Goal: Check status: Check status

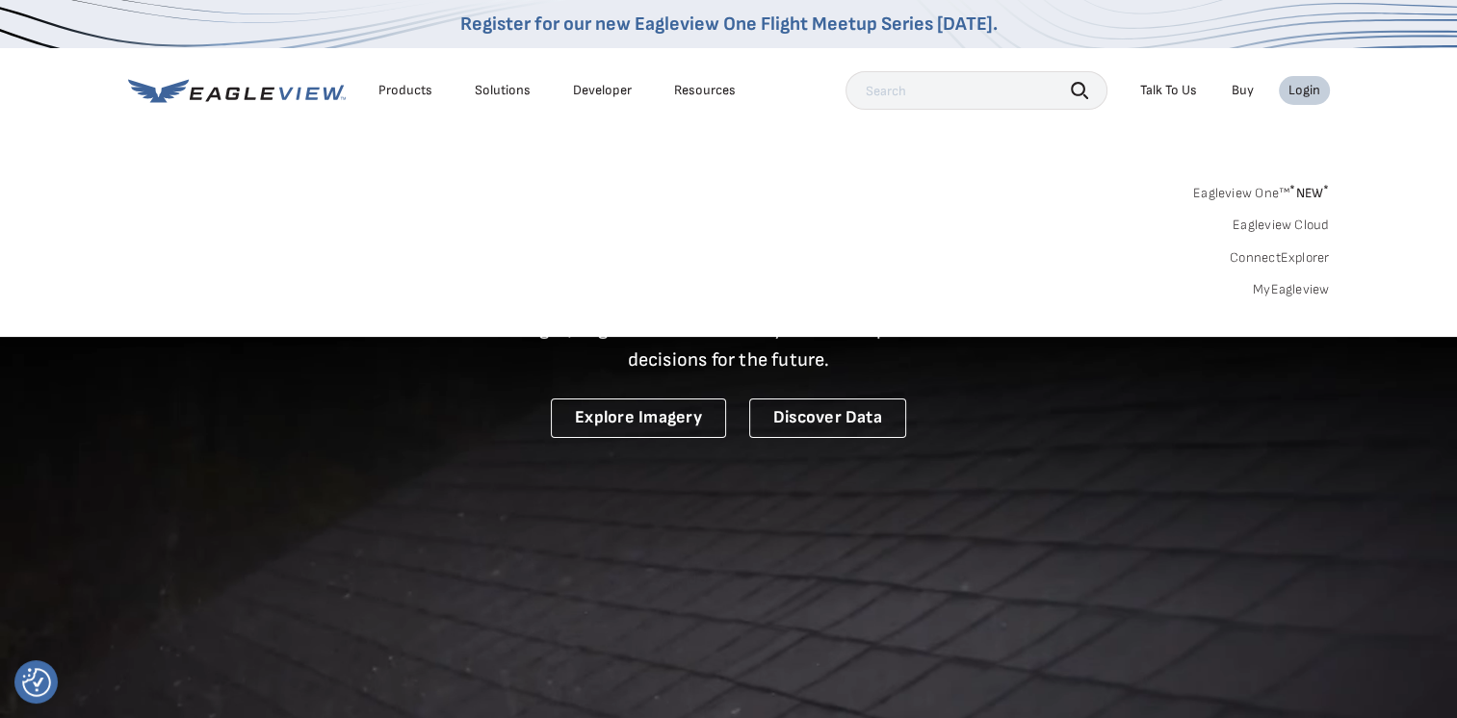
click at [1292, 286] on link "MyEagleview" at bounding box center [1291, 289] width 77 height 17
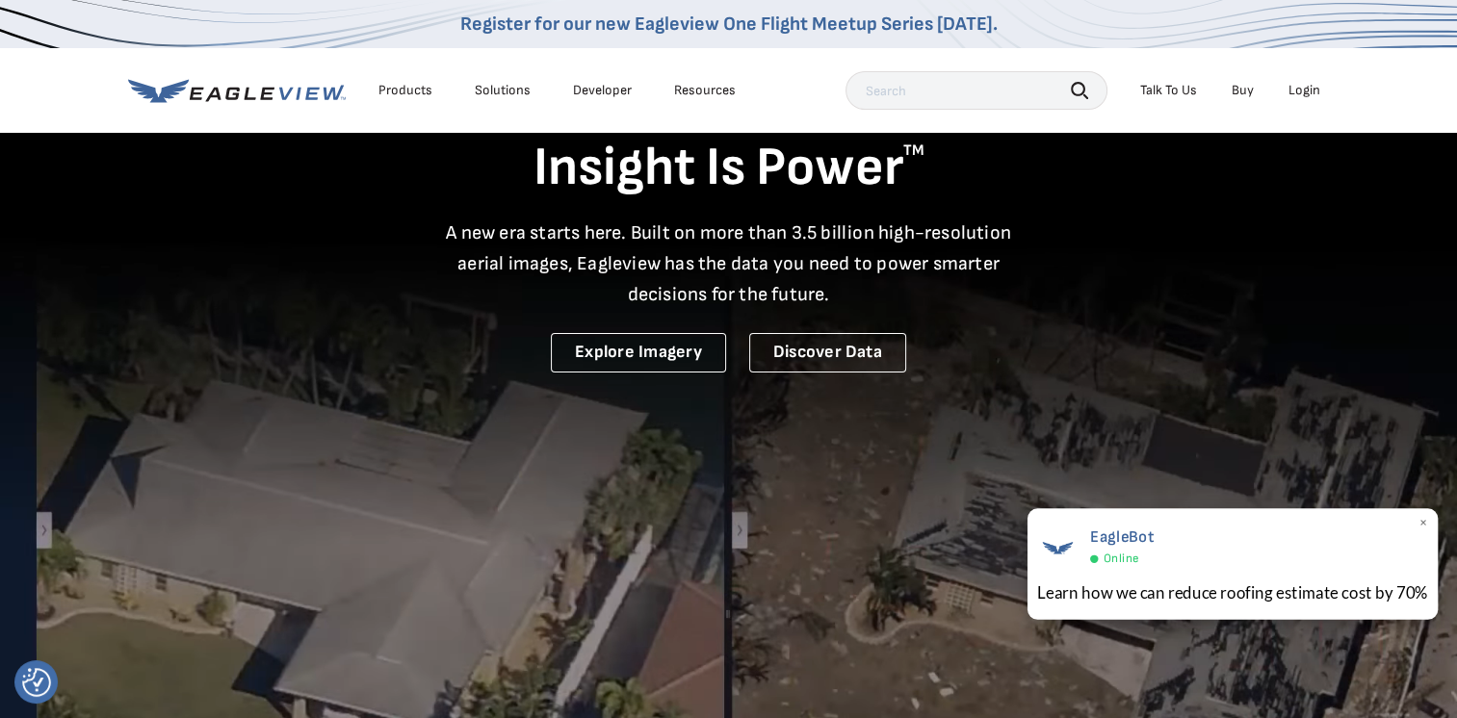
scroll to position [96, 0]
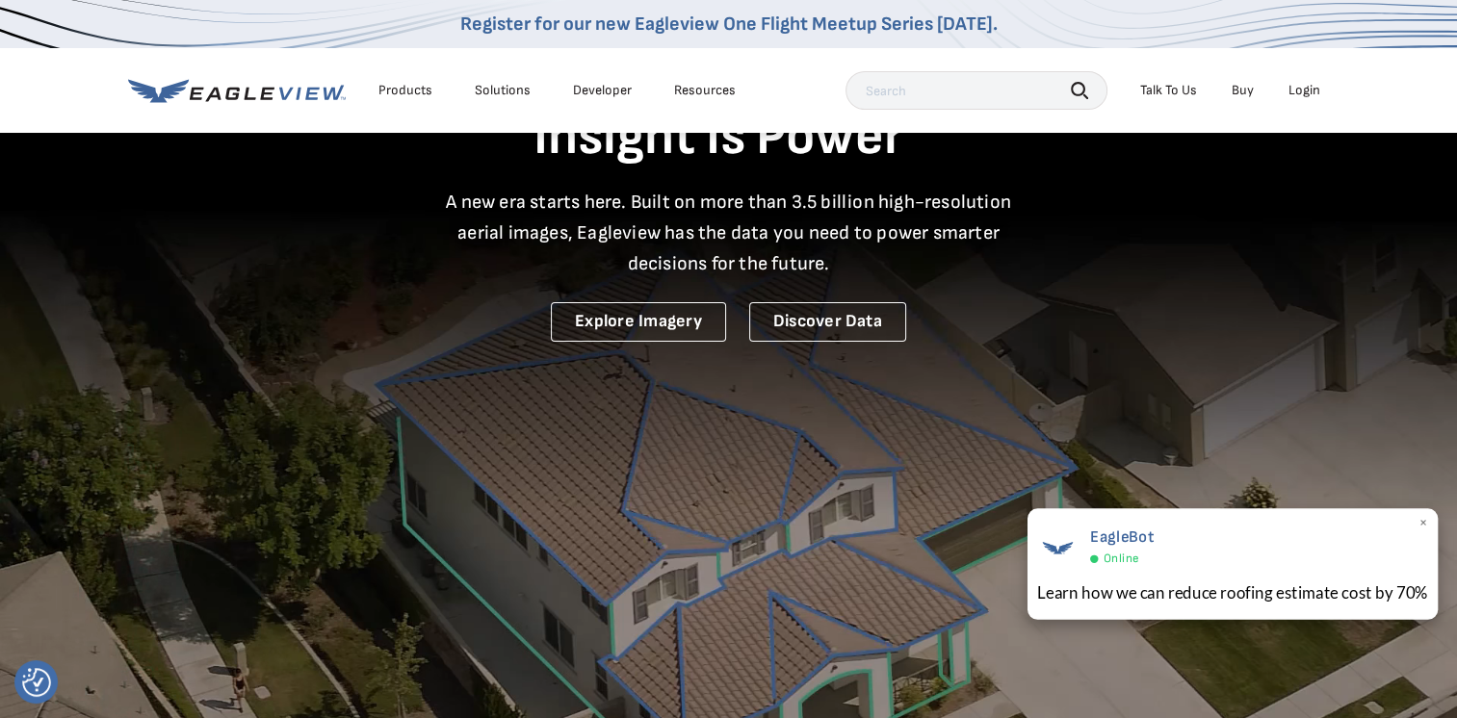
click at [1422, 522] on span "×" at bounding box center [1423, 524] width 11 height 20
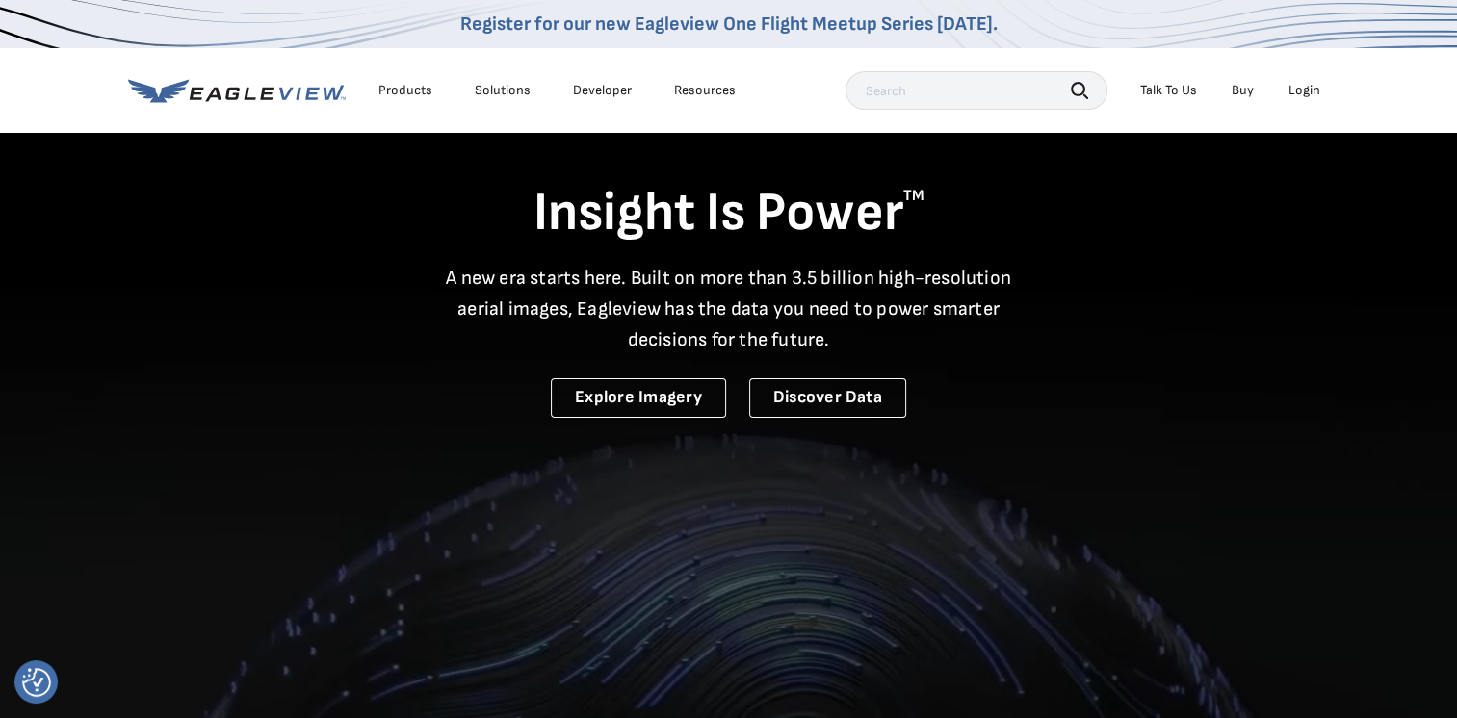
scroll to position [0, 0]
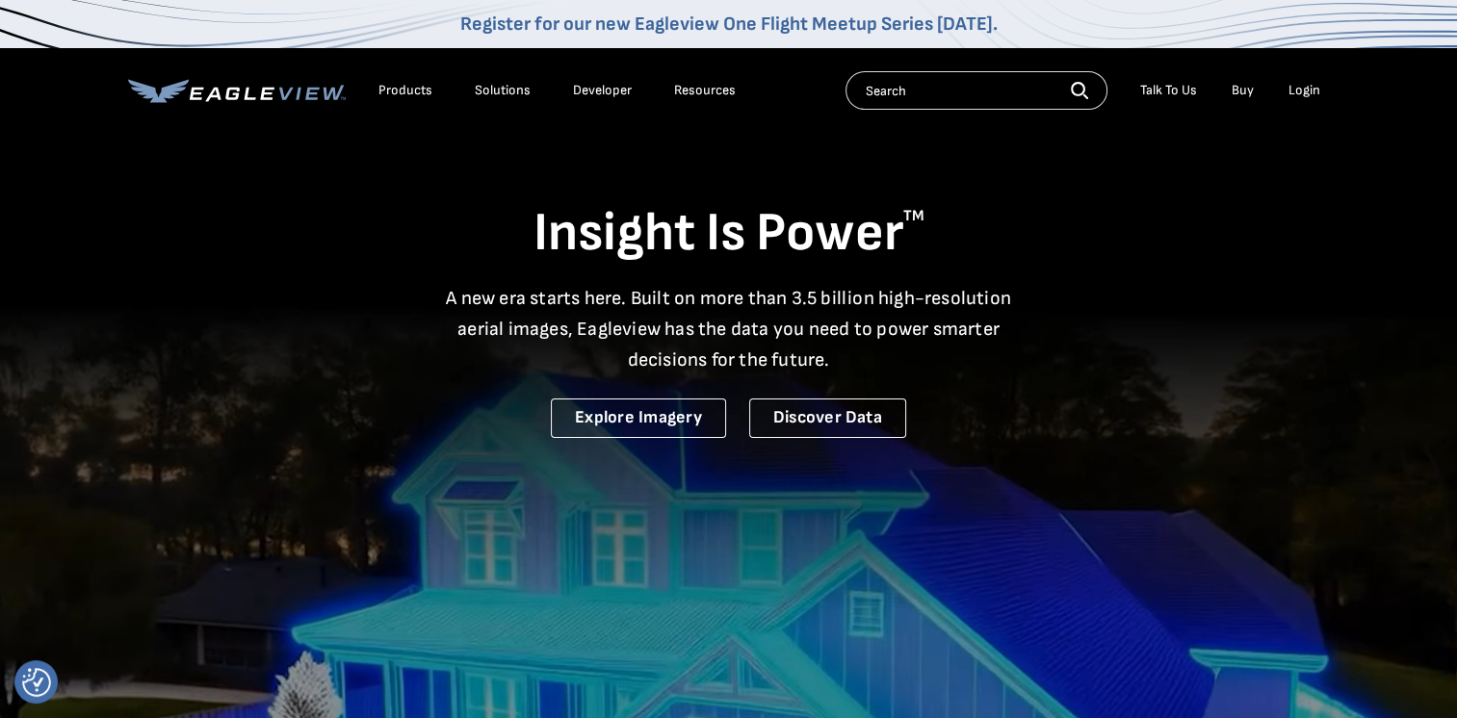
click at [1297, 91] on div "Login" at bounding box center [1305, 90] width 32 height 17
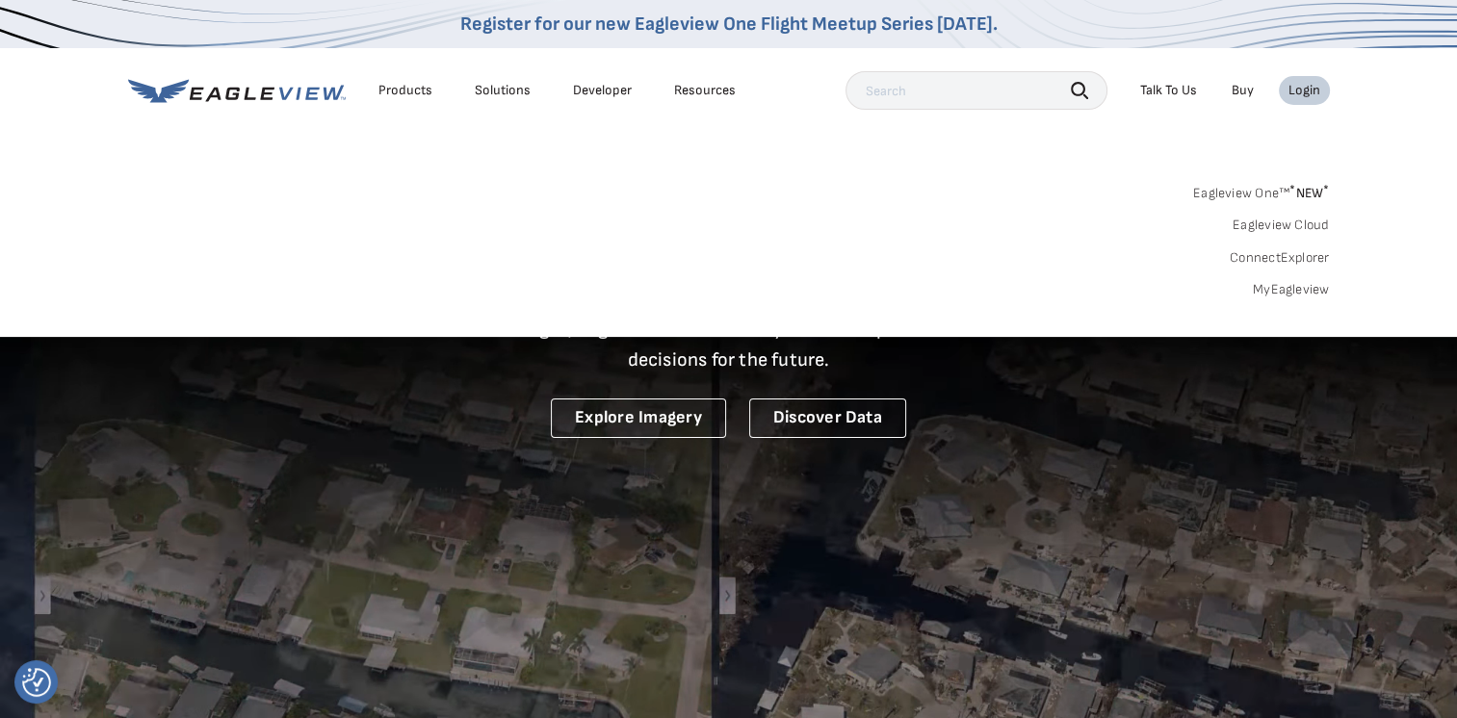
click at [1304, 282] on link "MyEagleview" at bounding box center [1291, 289] width 77 height 17
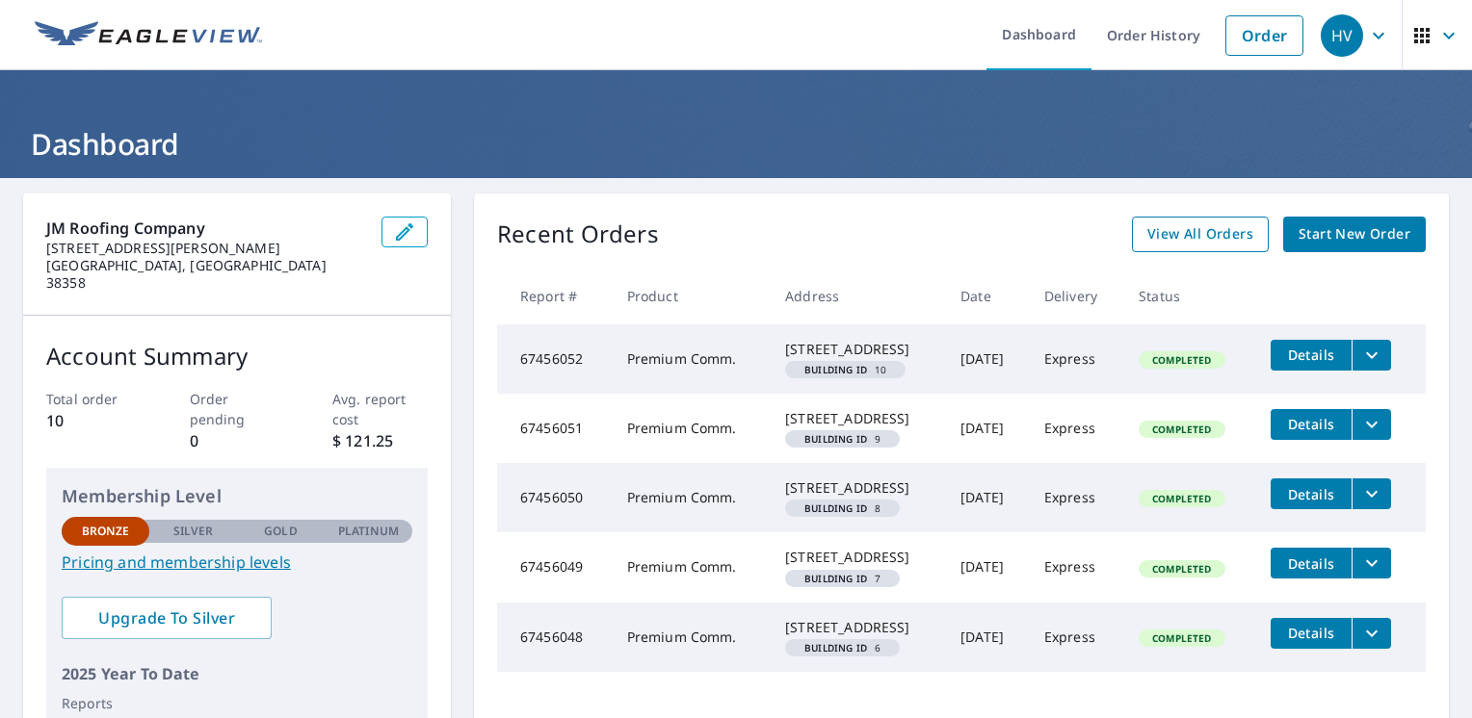
click at [1154, 244] on span "View All Orders" at bounding box center [1200, 234] width 106 height 24
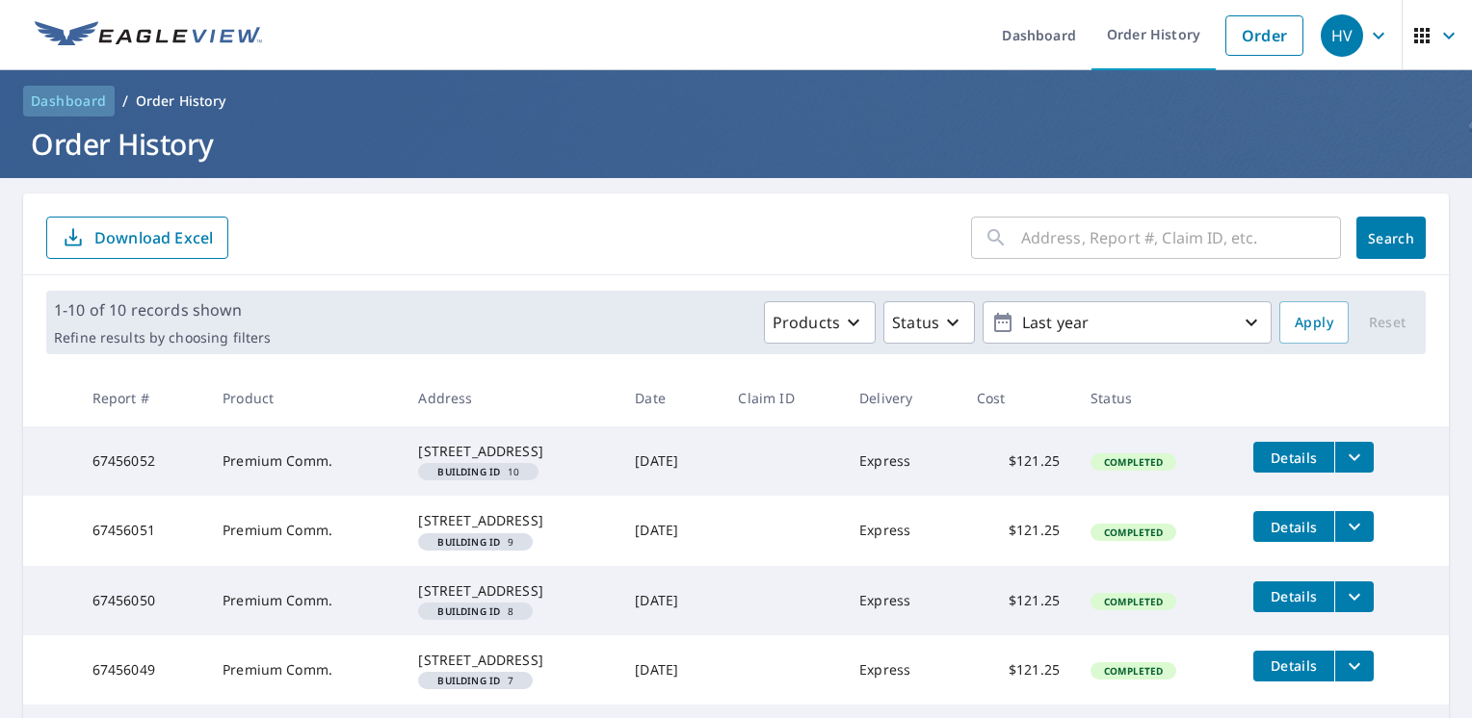
click at [90, 106] on span "Dashboard" at bounding box center [69, 100] width 76 height 19
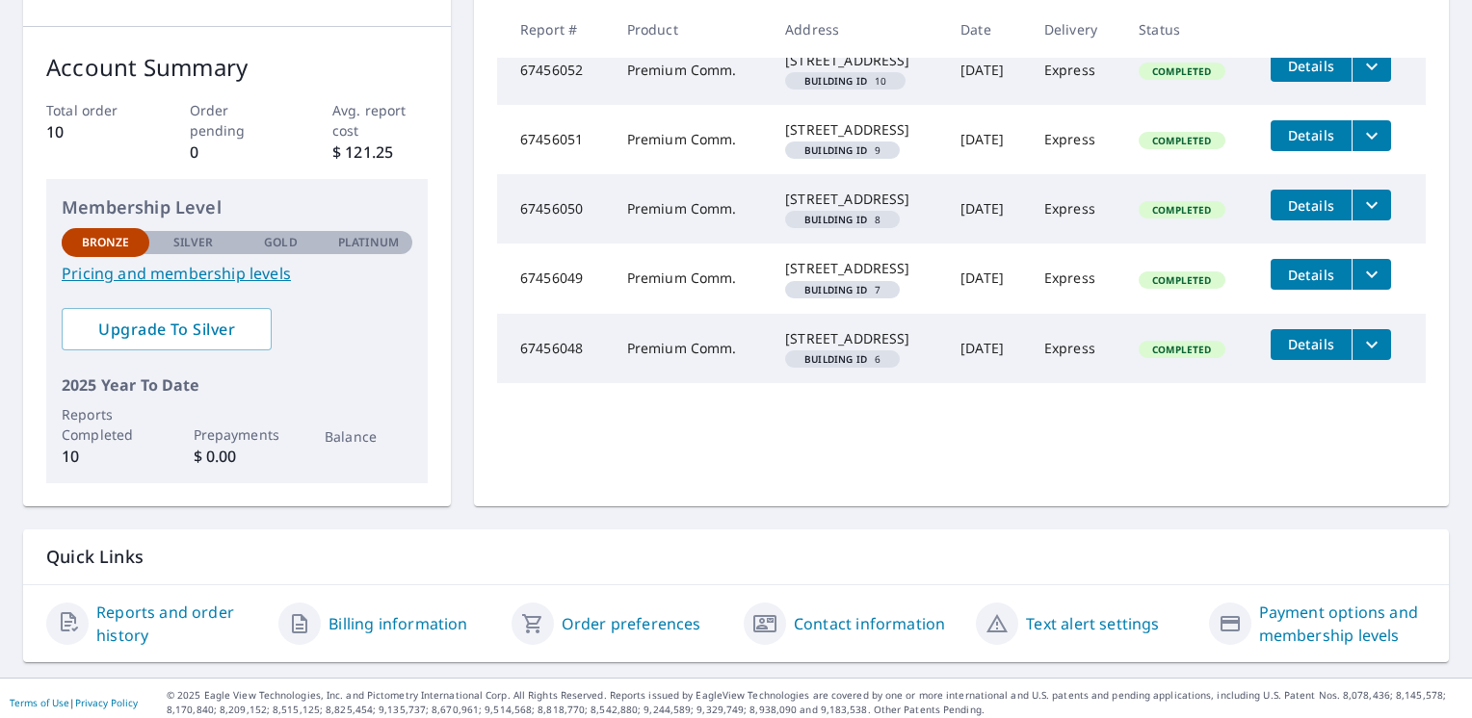
scroll to position [293, 0]
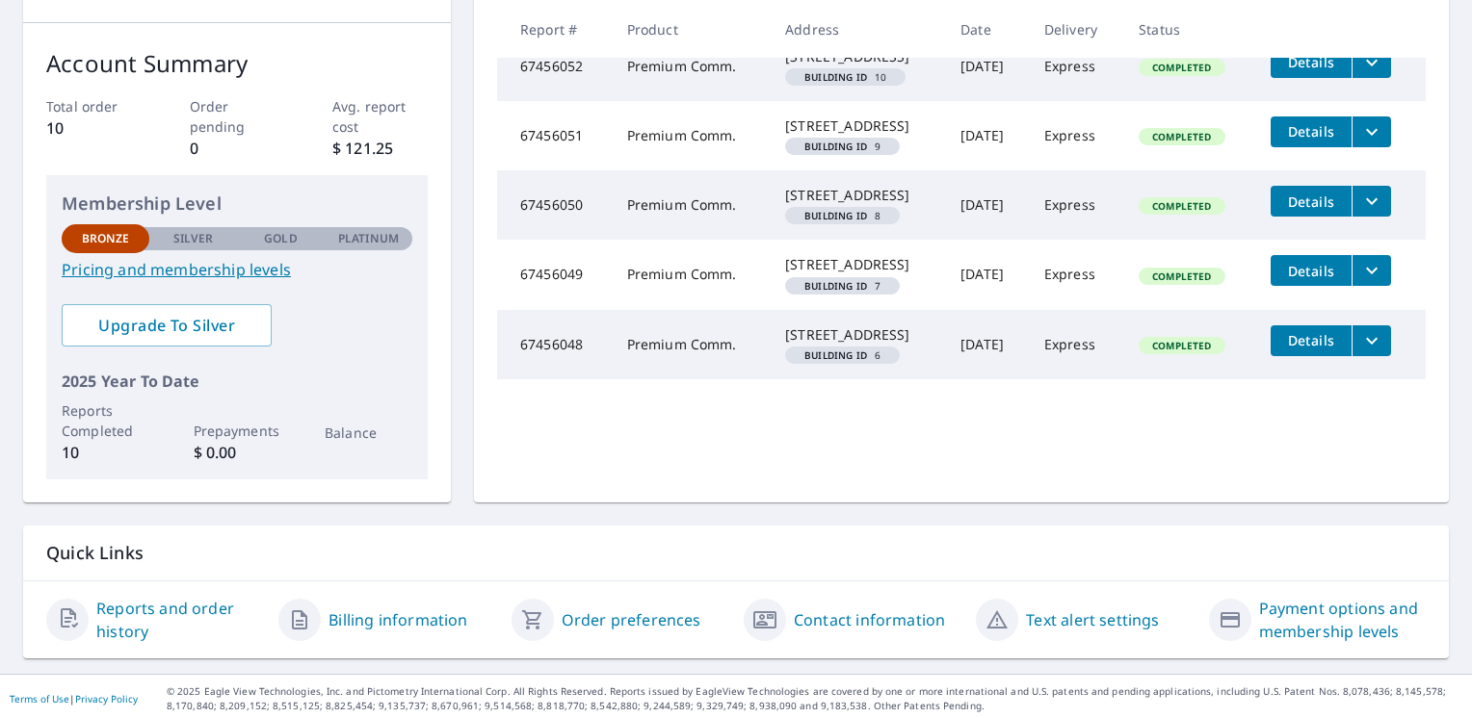
click at [130, 599] on link "Reports and order history" at bounding box center [179, 620] width 167 height 46
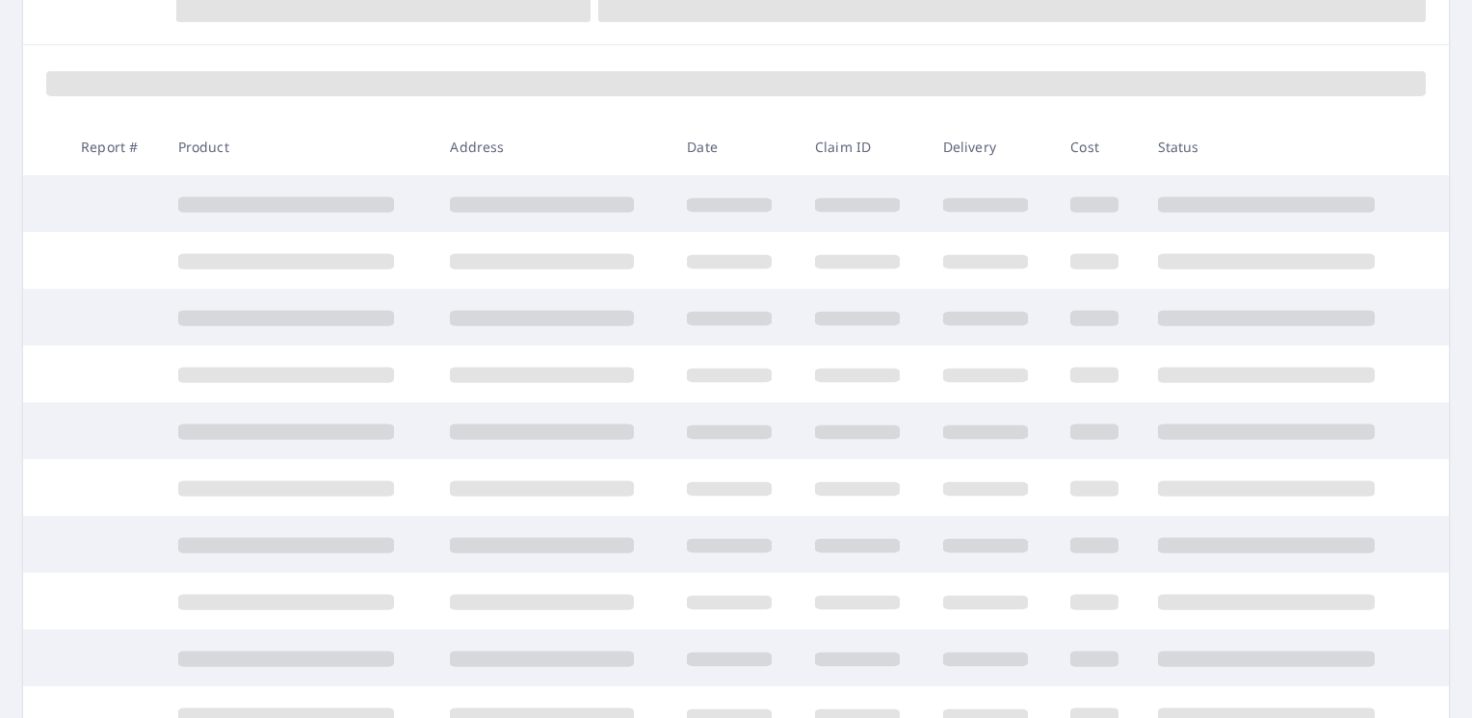
scroll to position [196, 0]
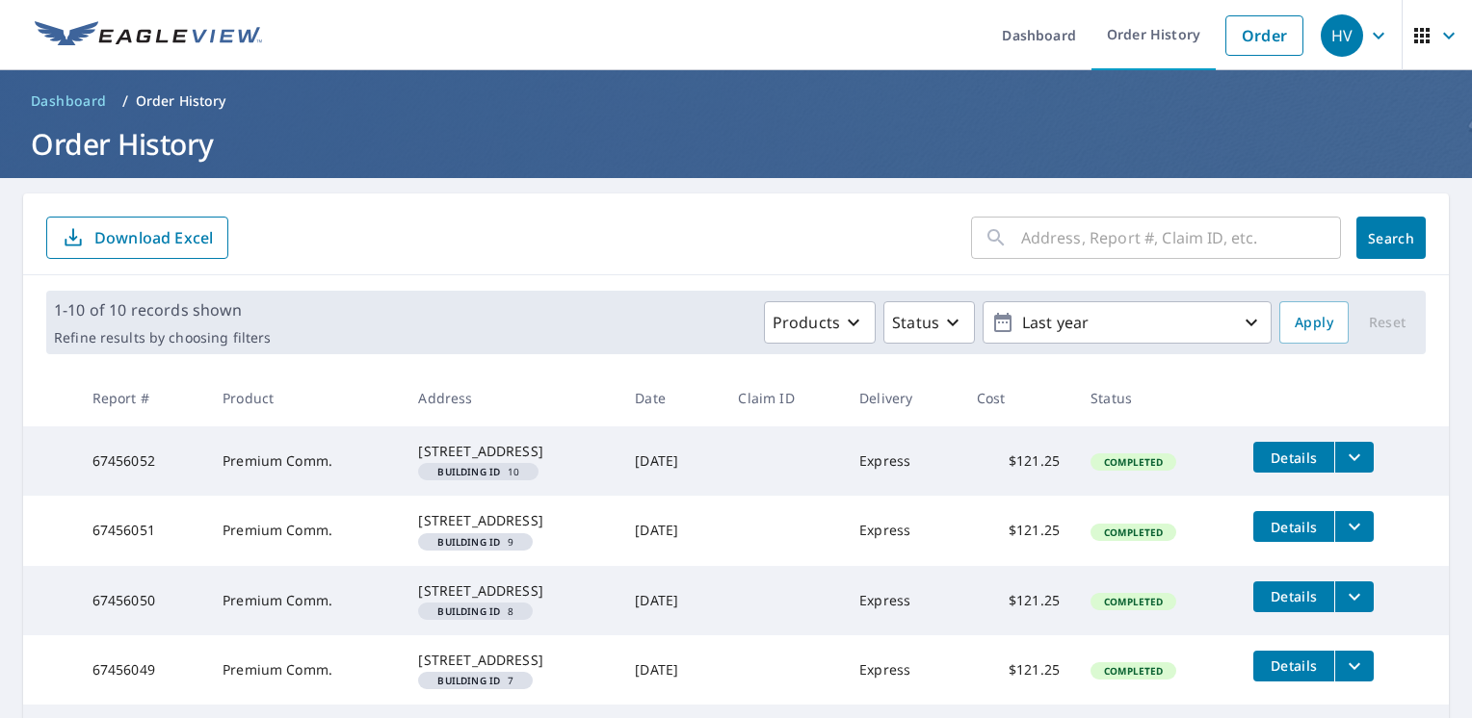
click at [166, 94] on p "Order History" at bounding box center [181, 100] width 91 height 19
click at [1013, 33] on link "Dashboard" at bounding box center [1038, 35] width 105 height 70
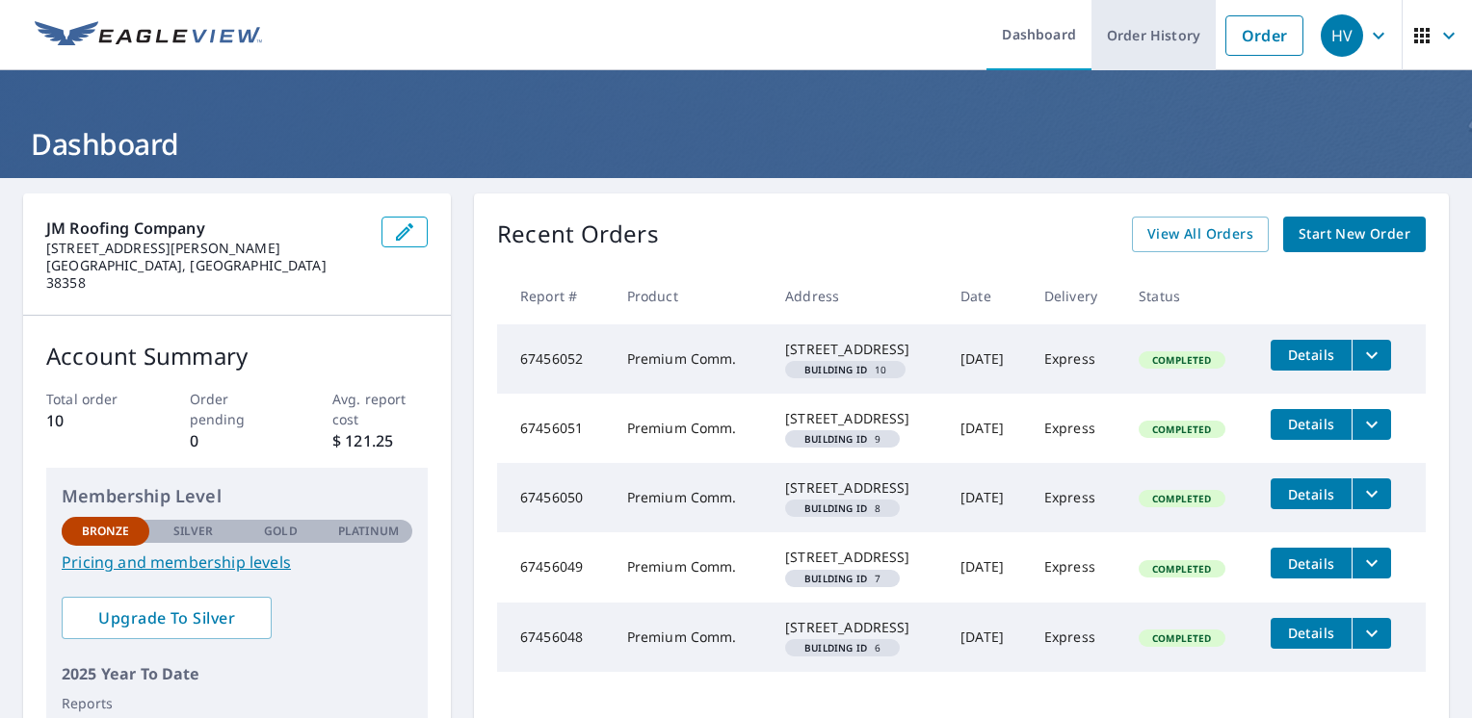
click at [1149, 38] on link "Order History" at bounding box center [1153, 35] width 124 height 70
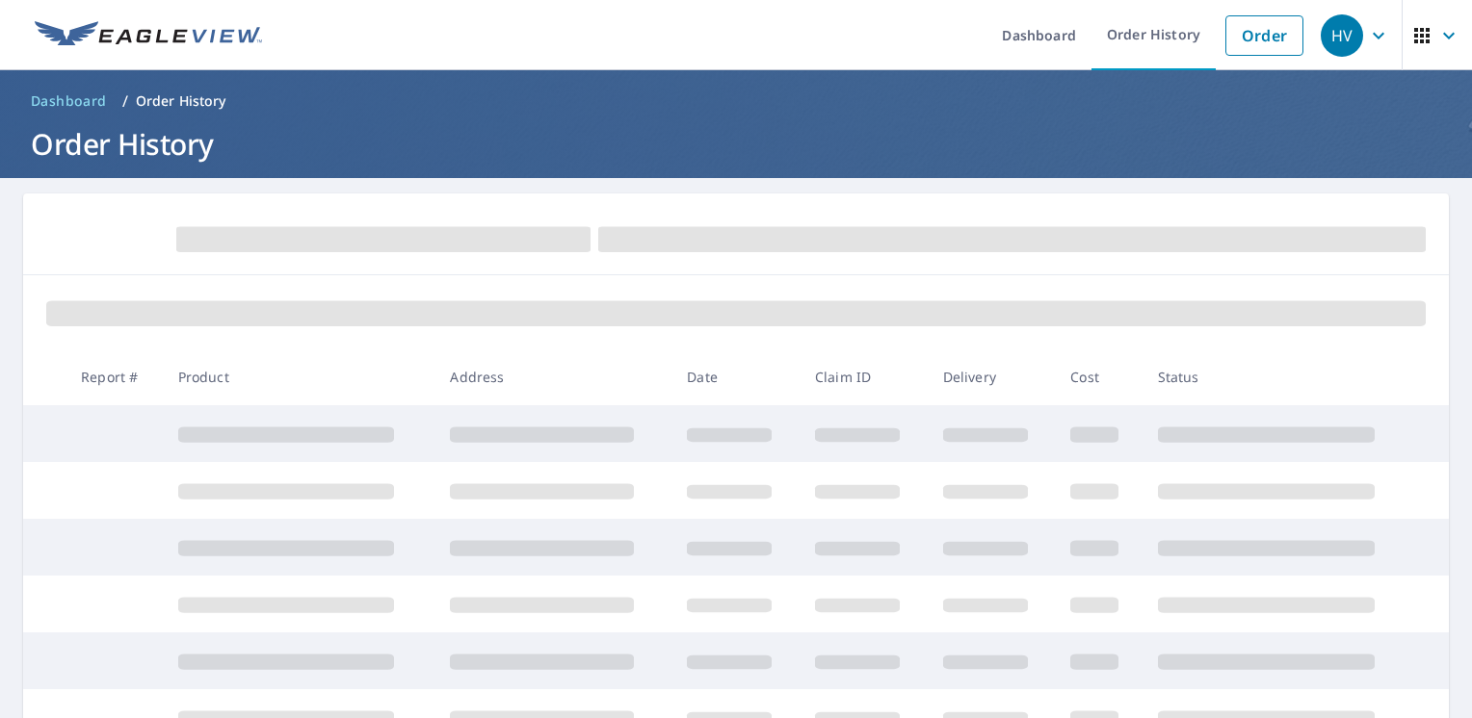
click at [1341, 35] on div "HV" at bounding box center [1341, 35] width 42 height 42
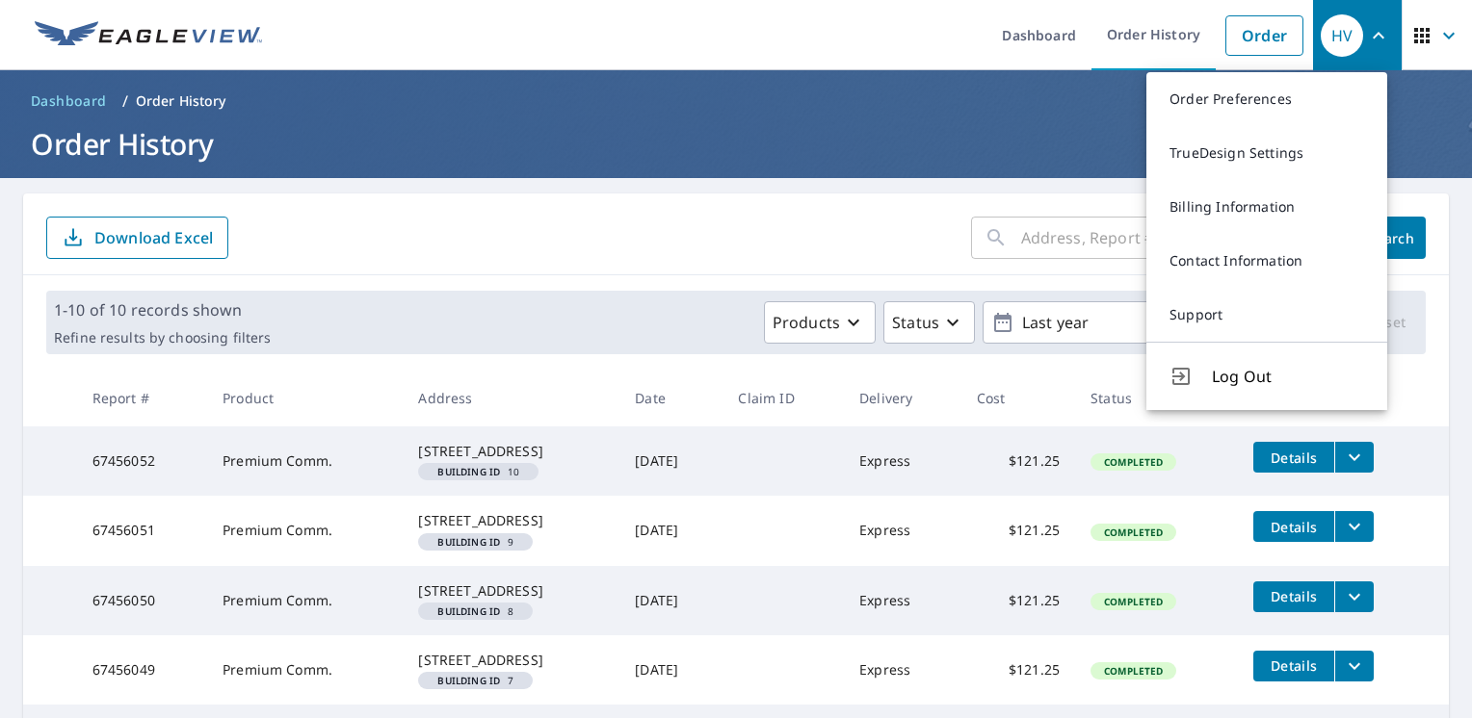
click at [763, 222] on form "​ Search Download Excel" at bounding box center [735, 238] width 1379 height 42
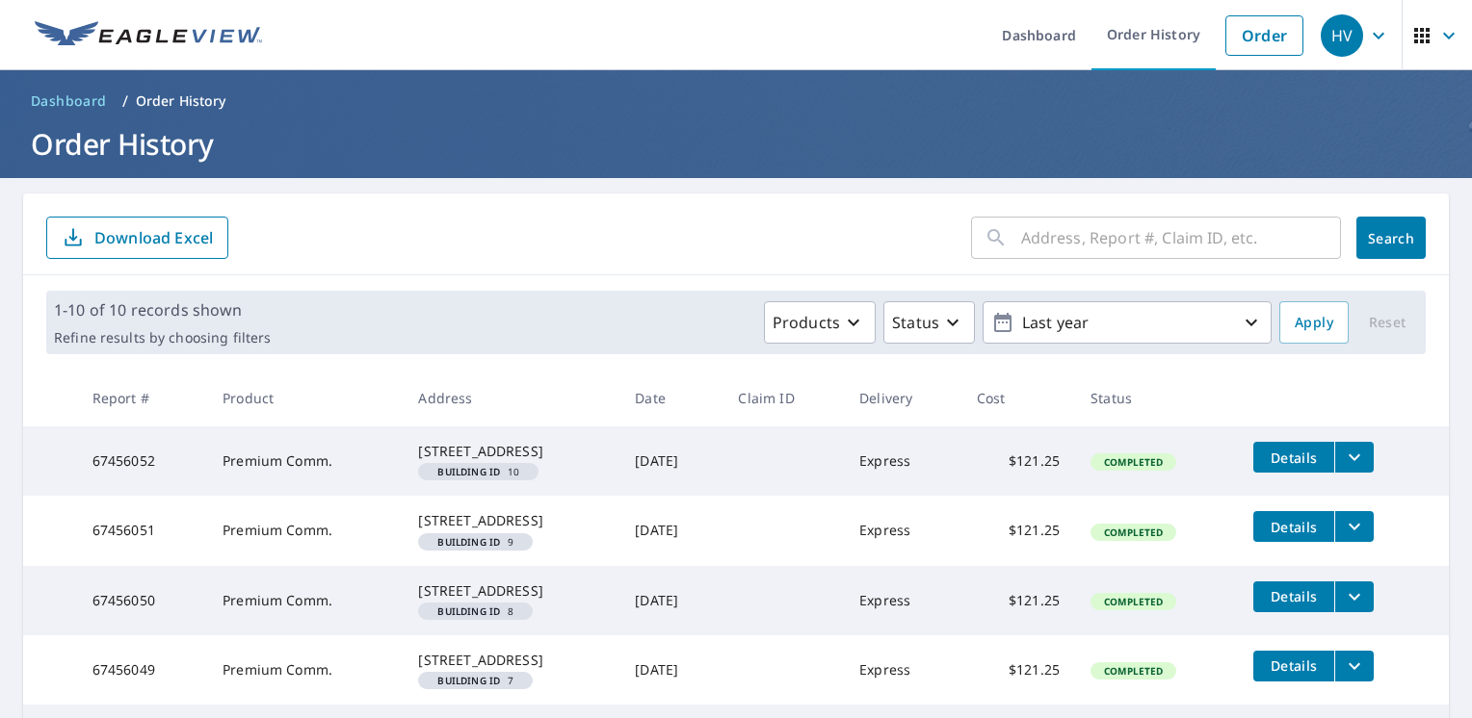
click at [172, 98] on p "Order History" at bounding box center [181, 100] width 91 height 19
click at [68, 104] on span "Dashboard" at bounding box center [69, 100] width 76 height 19
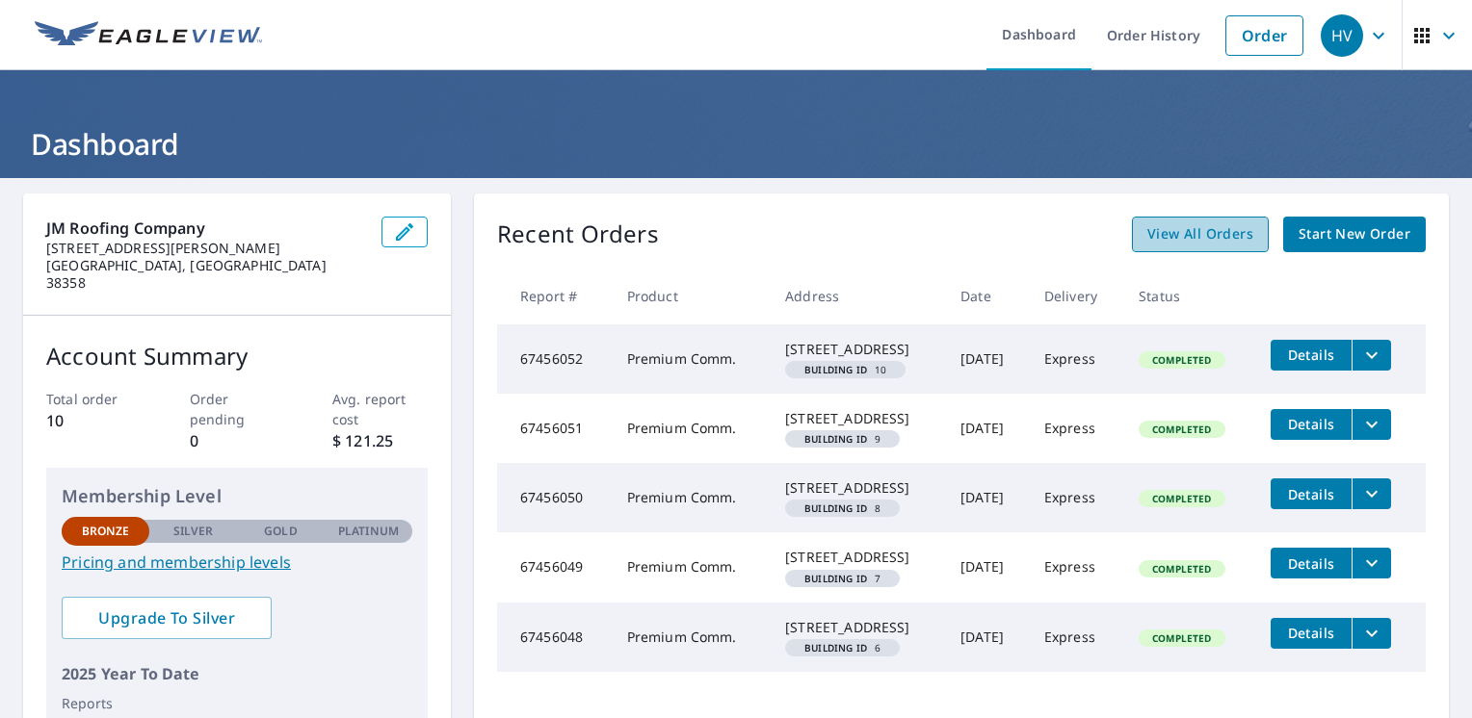
click at [1183, 235] on span "View All Orders" at bounding box center [1200, 234] width 106 height 24
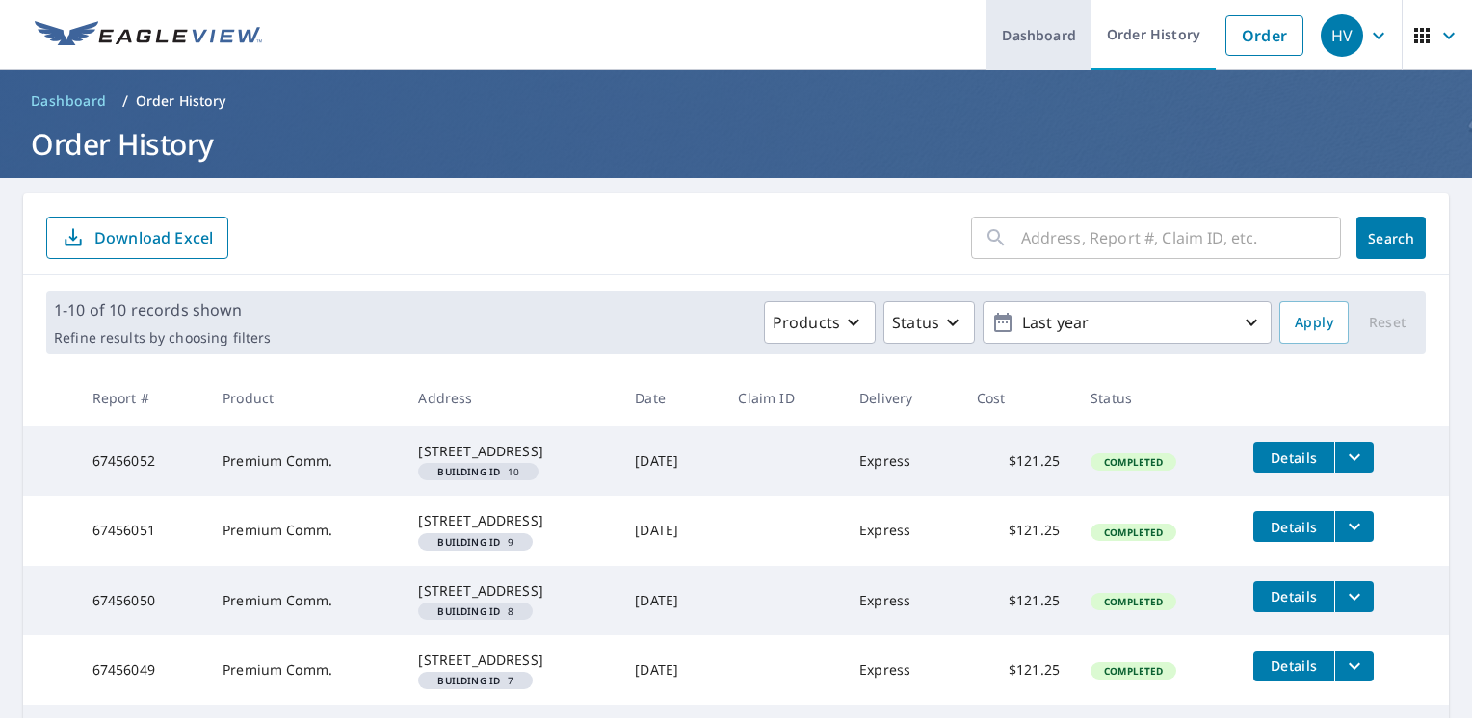
click at [1050, 35] on link "Dashboard" at bounding box center [1038, 35] width 105 height 70
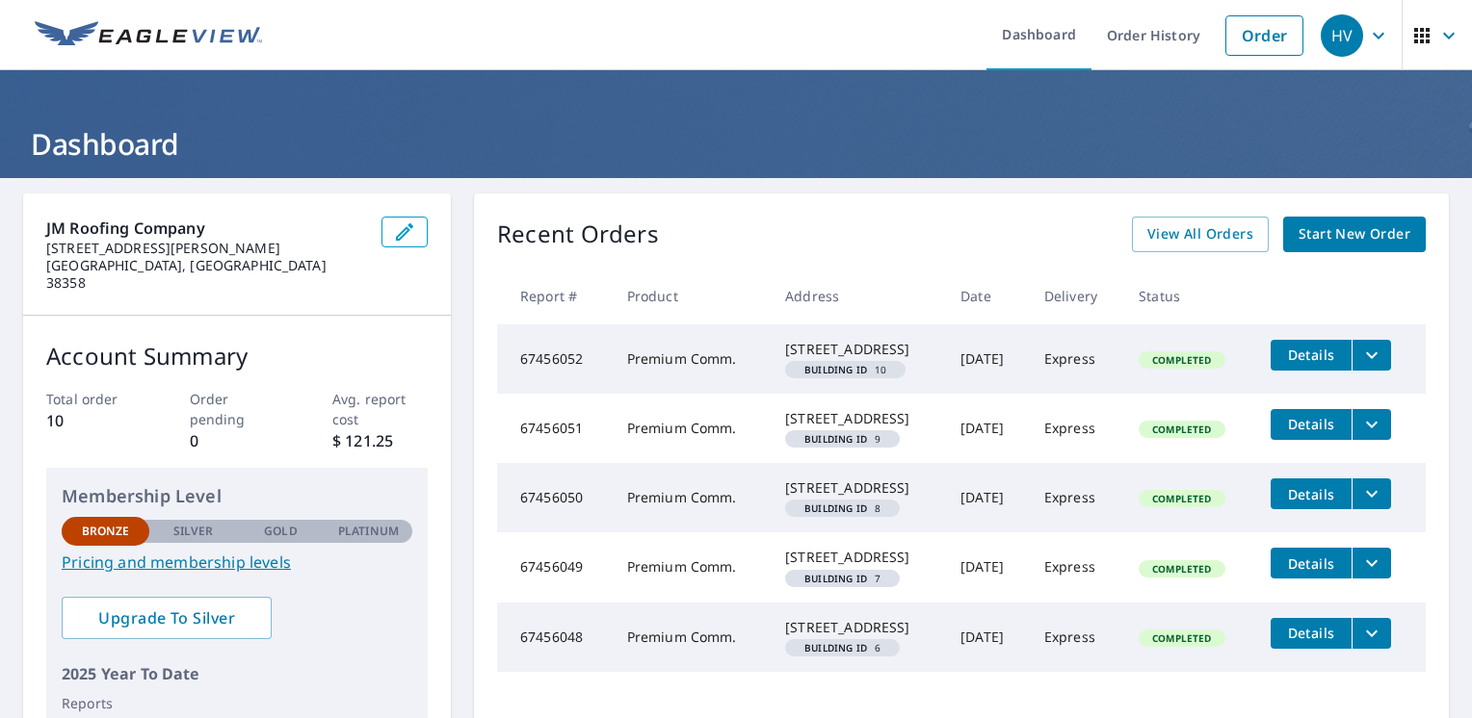
click at [220, 396] on p "Order pending" at bounding box center [237, 409] width 95 height 40
